Goal: Check status: Check status

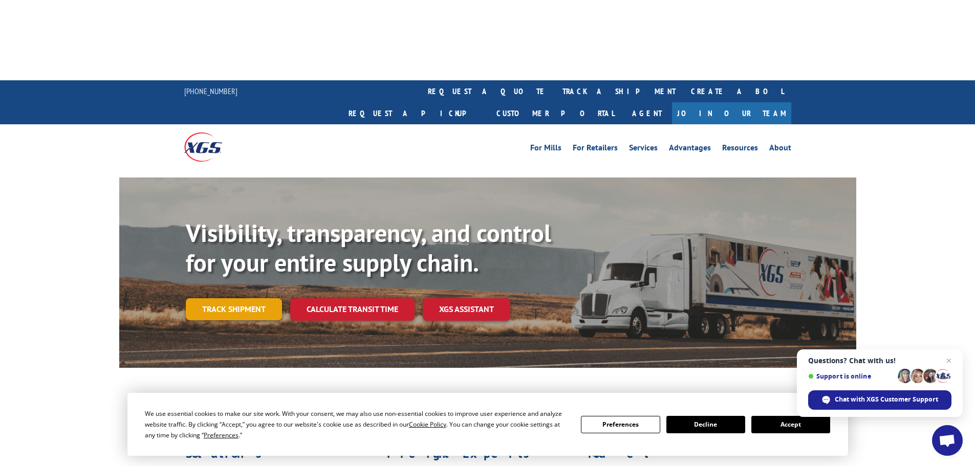
click at [261, 298] on link "Track shipment" at bounding box center [234, 308] width 96 height 21
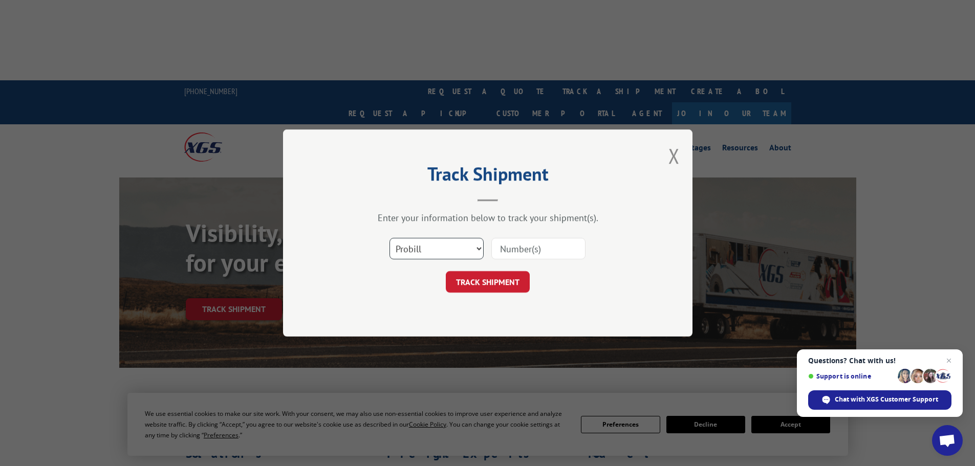
click at [437, 246] on select "Select category... Probill BOL PO" at bounding box center [437, 248] width 94 height 21
click at [516, 246] on input at bounding box center [538, 248] width 94 height 21
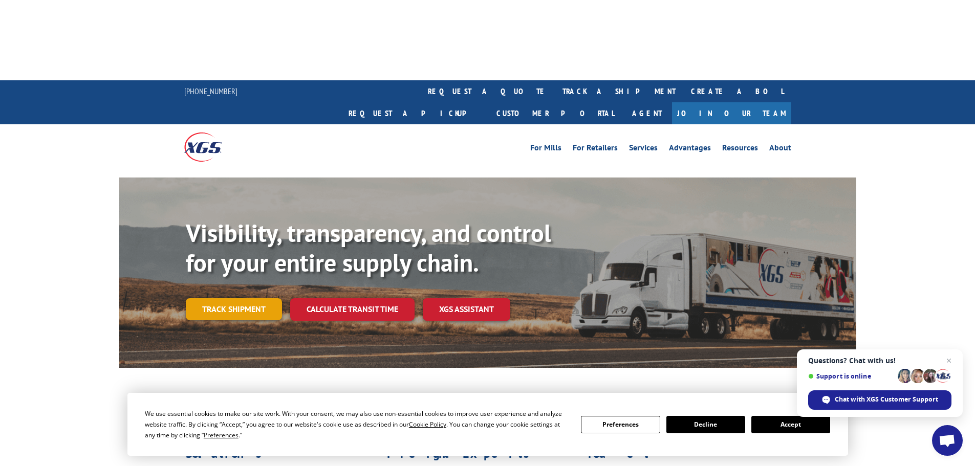
click at [206, 298] on link "Track shipment" at bounding box center [234, 308] width 96 height 21
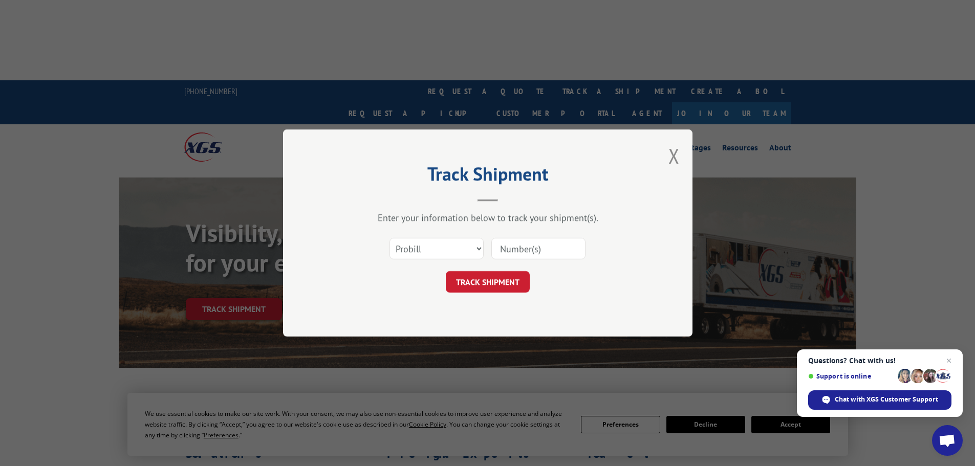
click at [538, 246] on input at bounding box center [538, 248] width 94 height 21
type input "17489605"
click at [458, 283] on button "TRACK SHIPMENT" at bounding box center [488, 281] width 84 height 21
